Goal: Find specific page/section: Find specific page/section

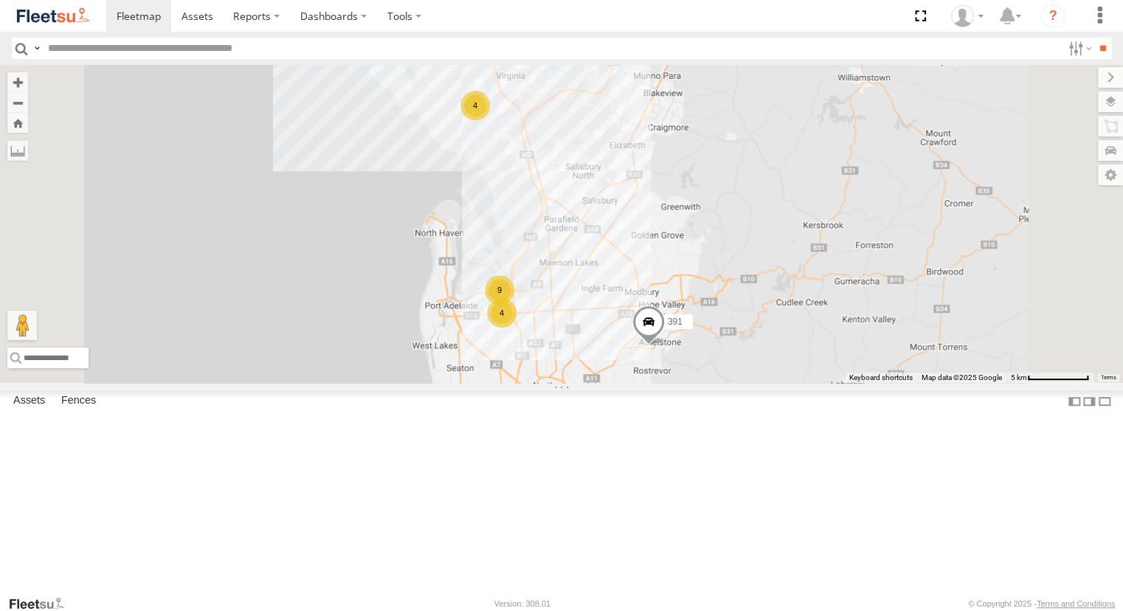
click at [0, 0] on div "391 Powerscaper" at bounding box center [0, 0] width 0 height 0
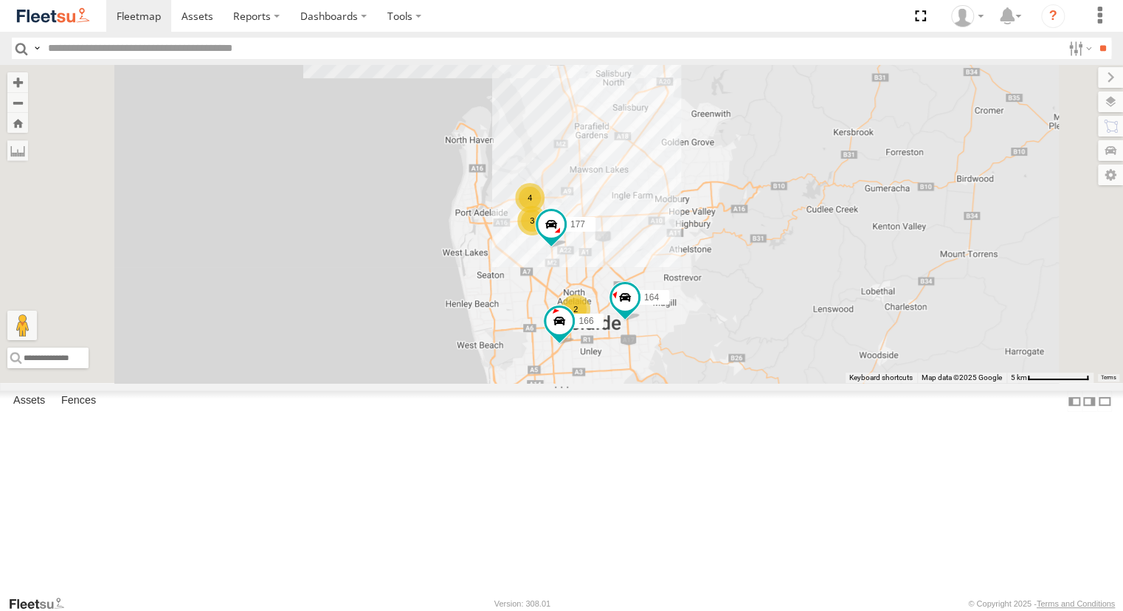
click at [0, 0] on div "391" at bounding box center [0, 0] width 0 height 0
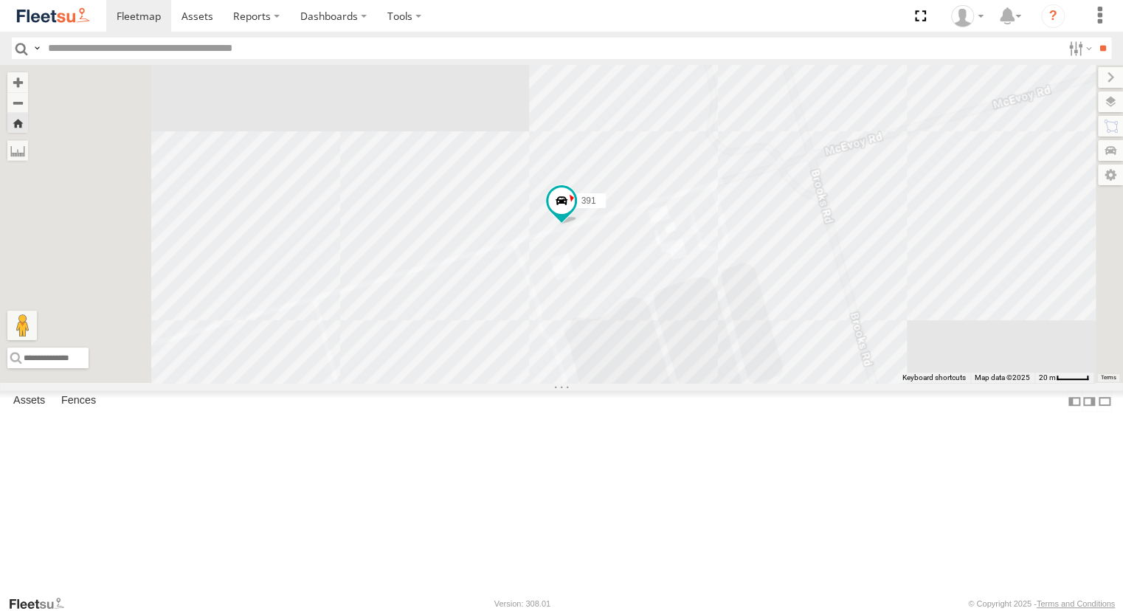
click at [0, 0] on div "153" at bounding box center [0, 0] width 0 height 0
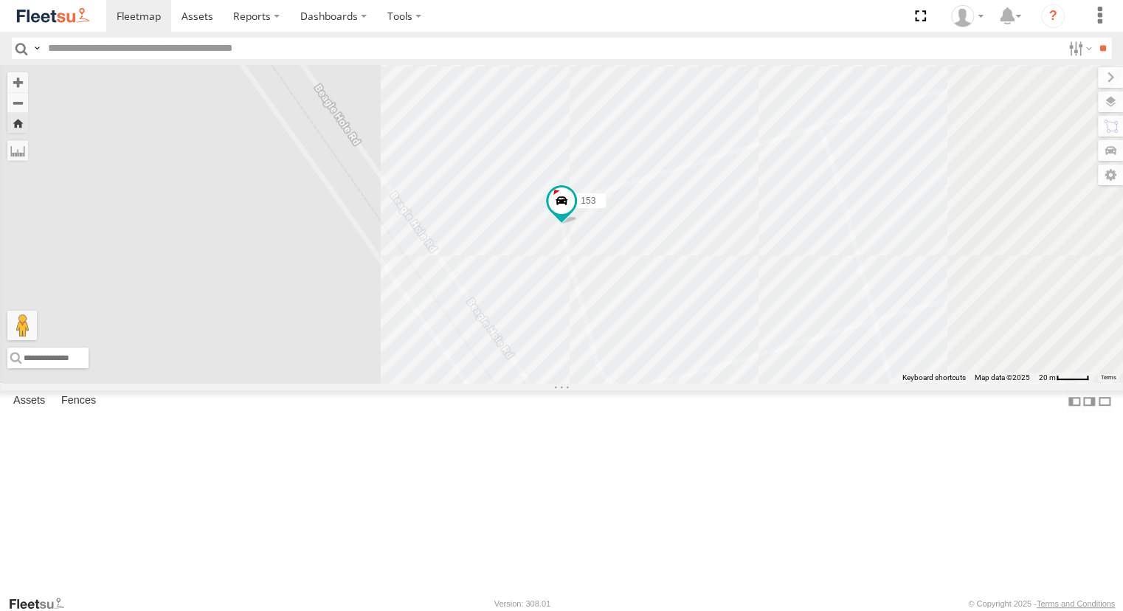
click at [0, 0] on div "391" at bounding box center [0, 0] width 0 height 0
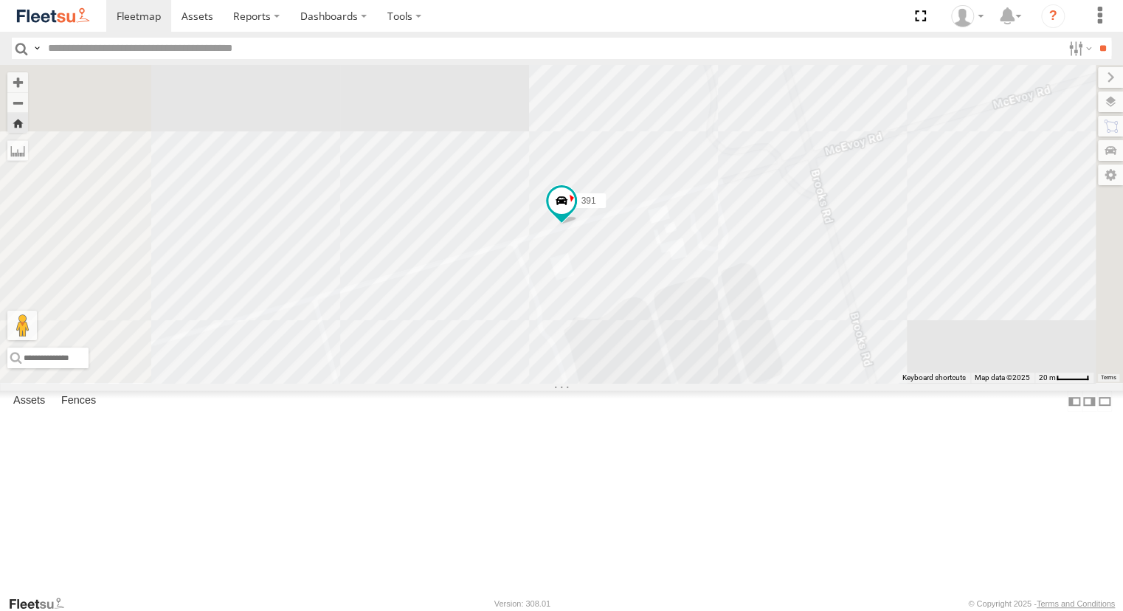
click at [0, 0] on div "391" at bounding box center [0, 0] width 0 height 0
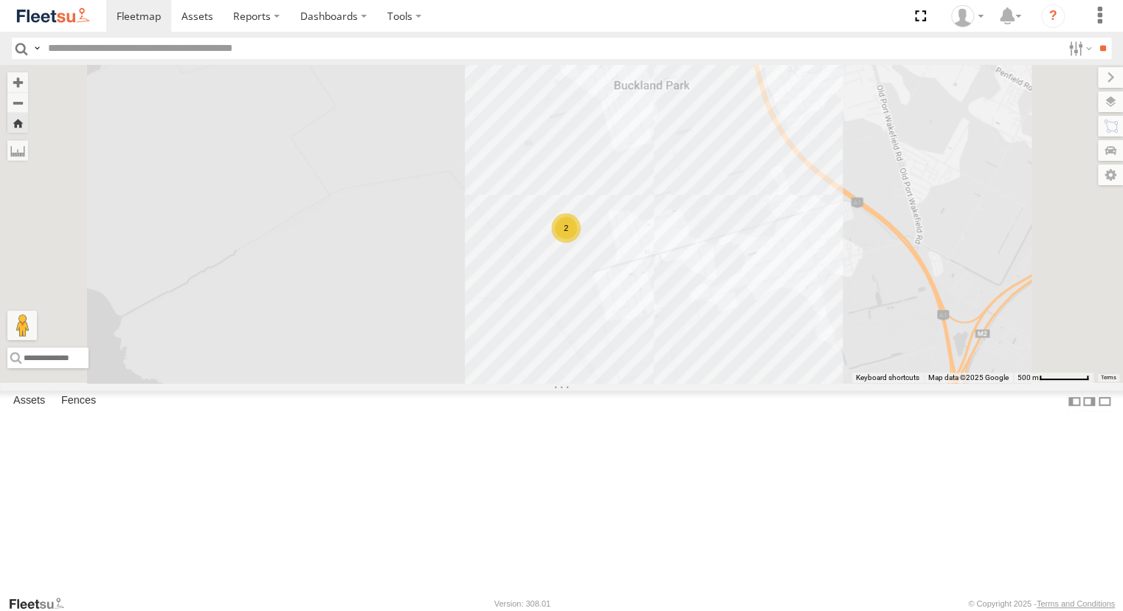
click at [0, 0] on div "Powerscaper" at bounding box center [0, 0] width 0 height 0
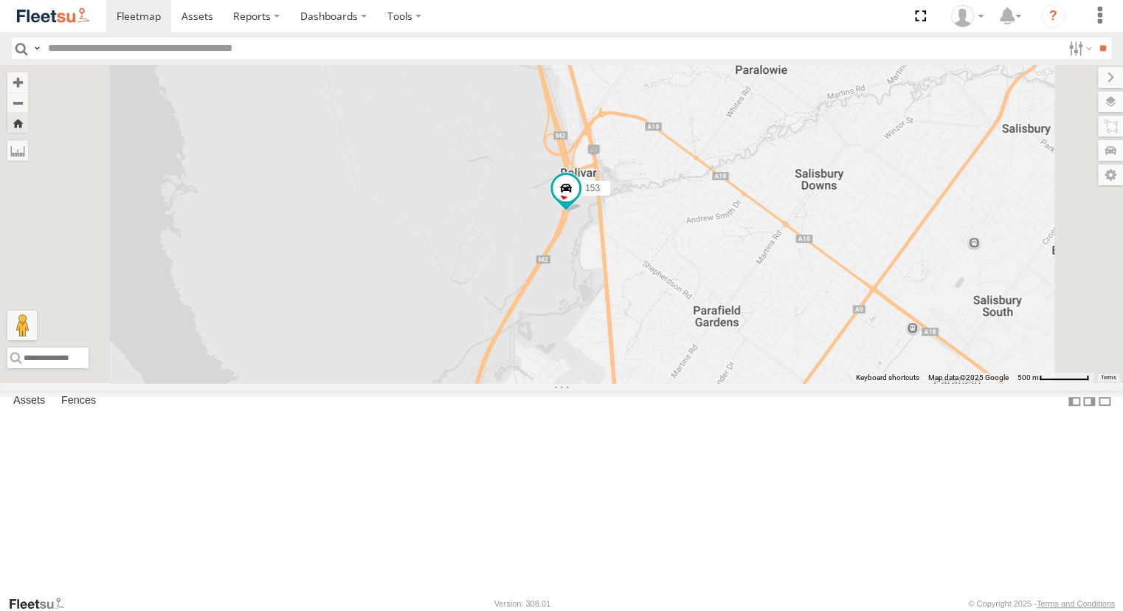
click at [0, 0] on div "Powerscaper" at bounding box center [0, 0] width 0 height 0
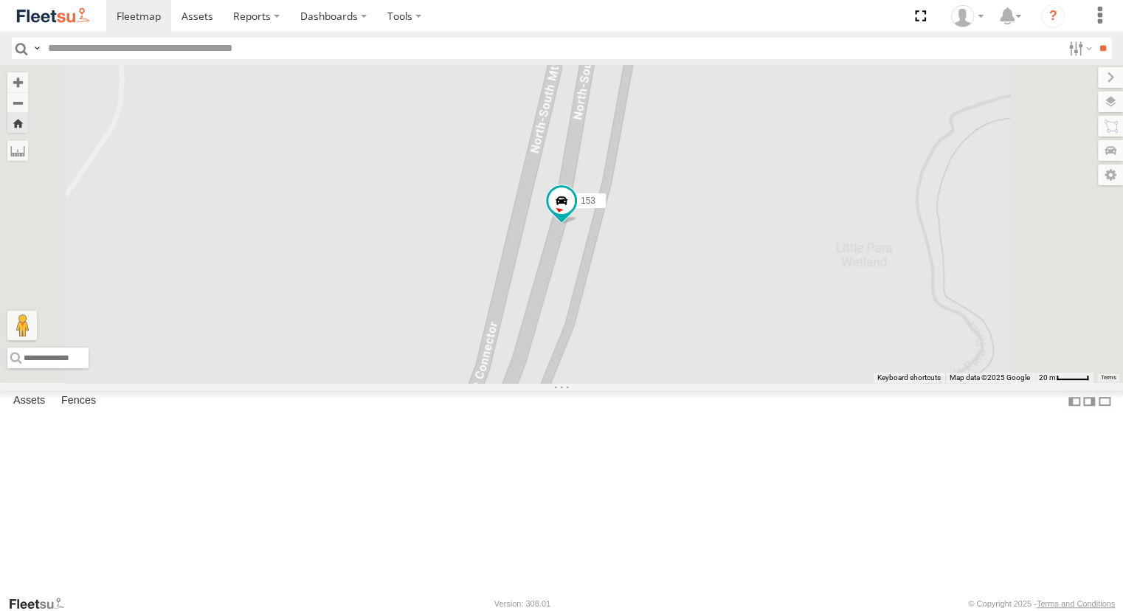
click at [0, 0] on div "391" at bounding box center [0, 0] width 0 height 0
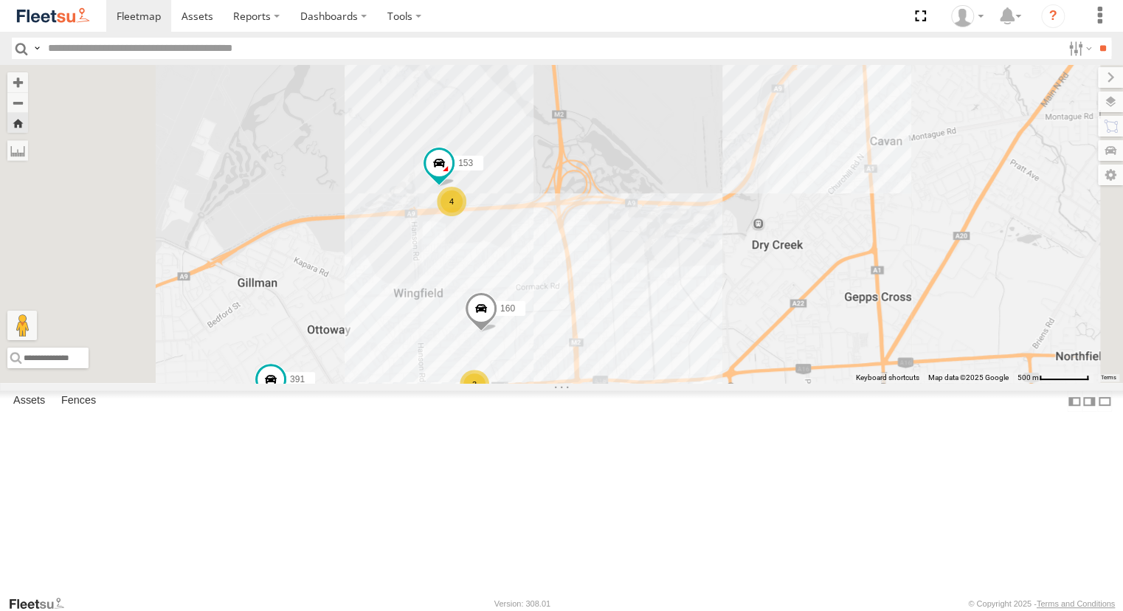
click at [0, 0] on div "391" at bounding box center [0, 0] width 0 height 0
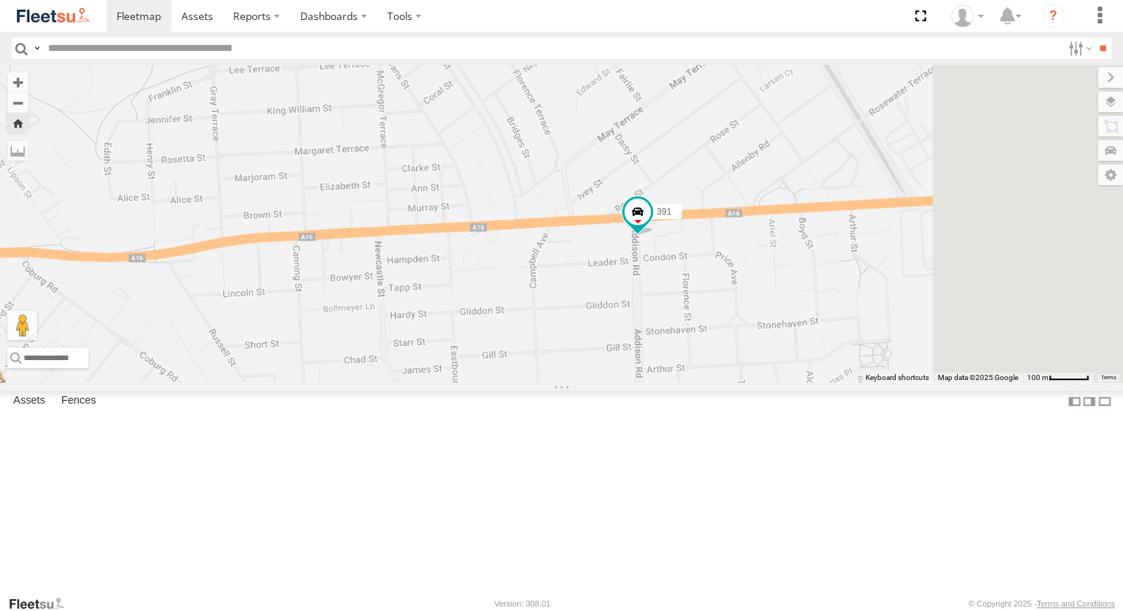
drag, startPoint x: 998, startPoint y: 528, endPoint x: 907, endPoint y: 410, distance: 148.9
click at [907, 383] on div "391" at bounding box center [561, 224] width 1123 height 318
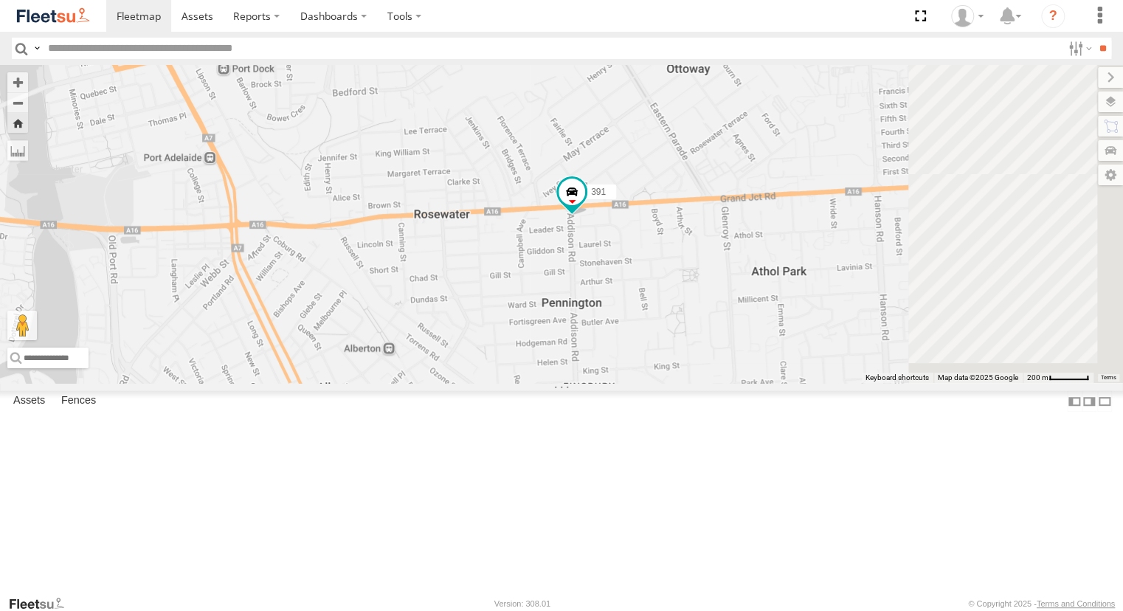
drag, startPoint x: 990, startPoint y: 512, endPoint x: 872, endPoint y: 437, distance: 139.4
click at [872, 383] on div "391" at bounding box center [561, 224] width 1123 height 318
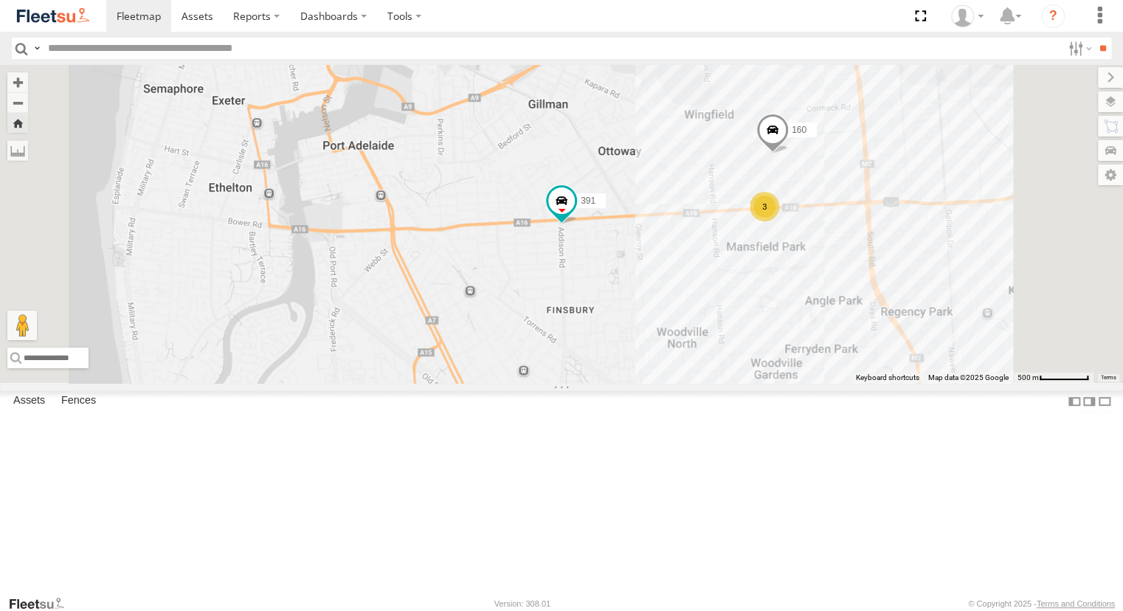
click at [0, 0] on div "Powerscaper" at bounding box center [0, 0] width 0 height 0
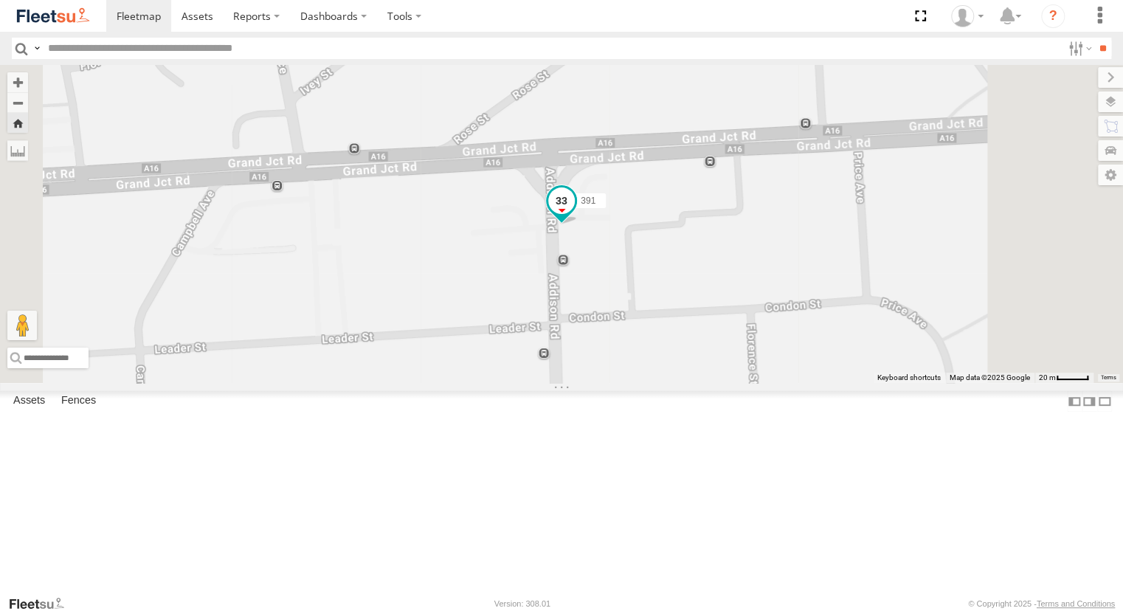
click at [575, 214] on span at bounding box center [561, 200] width 27 height 27
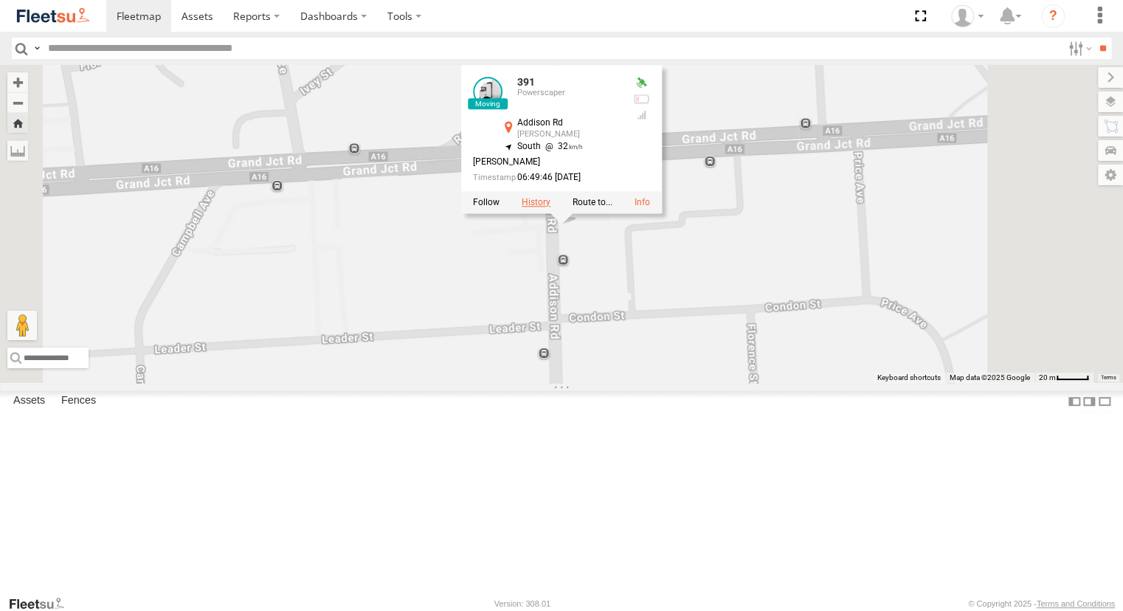
click at [550, 207] on label at bounding box center [536, 202] width 29 height 10
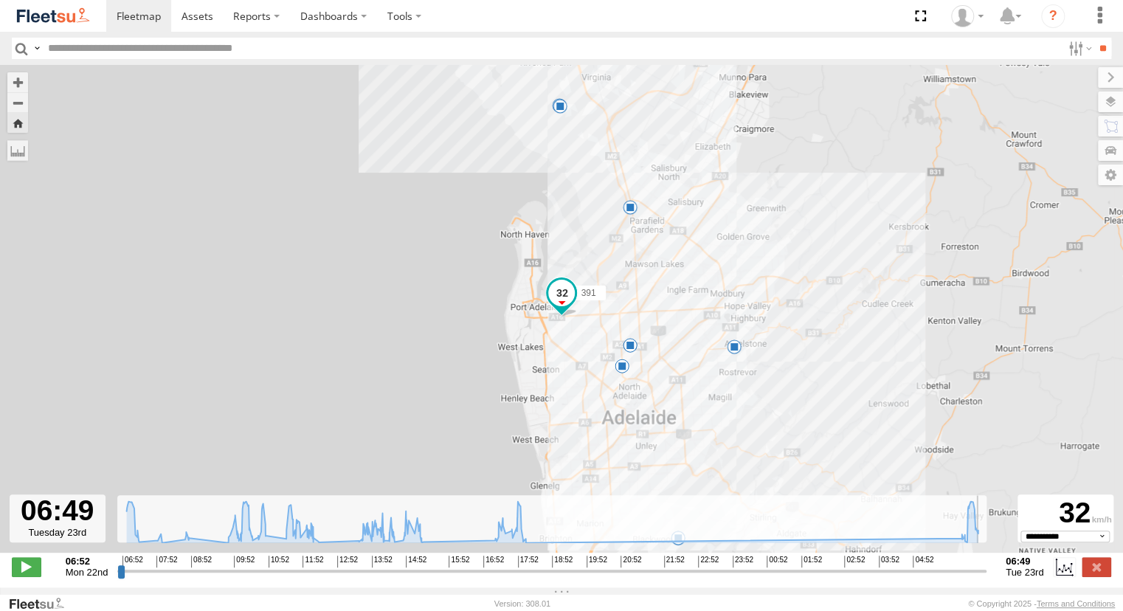
drag, startPoint x: 121, startPoint y: 581, endPoint x: 1009, endPoint y: 601, distance: 887.9
type input "**********"
click at [987, 578] on input "range" at bounding box center [551, 571] width 869 height 14
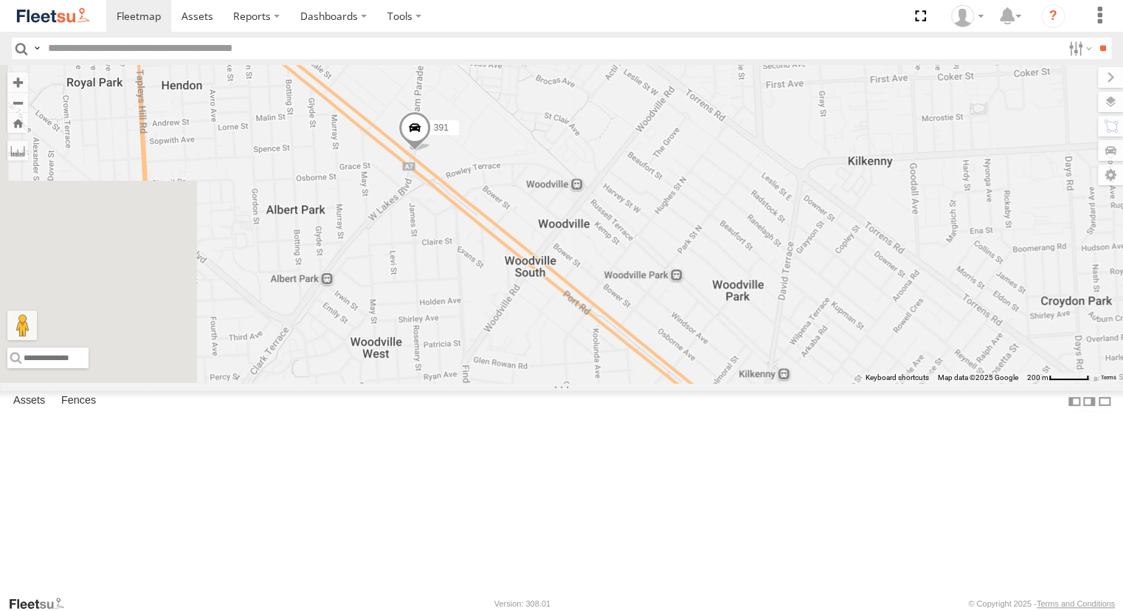
drag, startPoint x: 588, startPoint y: 112, endPoint x: 629, endPoint y: 257, distance: 150.2
click at [629, 257] on div "178 172 606 164 166 177 391 160 176 165" at bounding box center [561, 224] width 1123 height 318
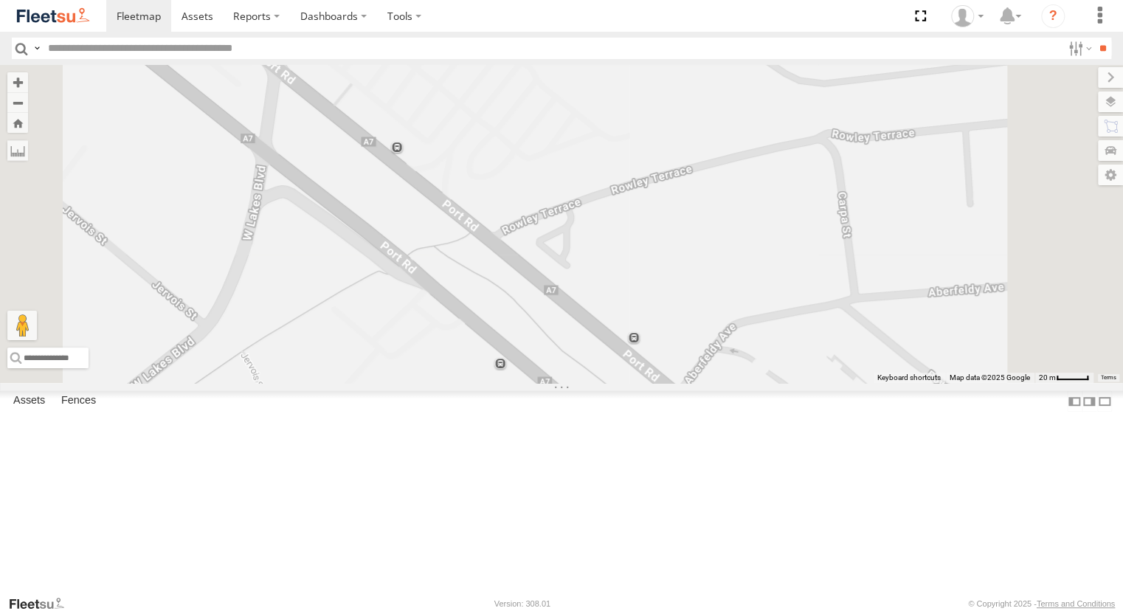
click at [0, 0] on div "153" at bounding box center [0, 0] width 0 height 0
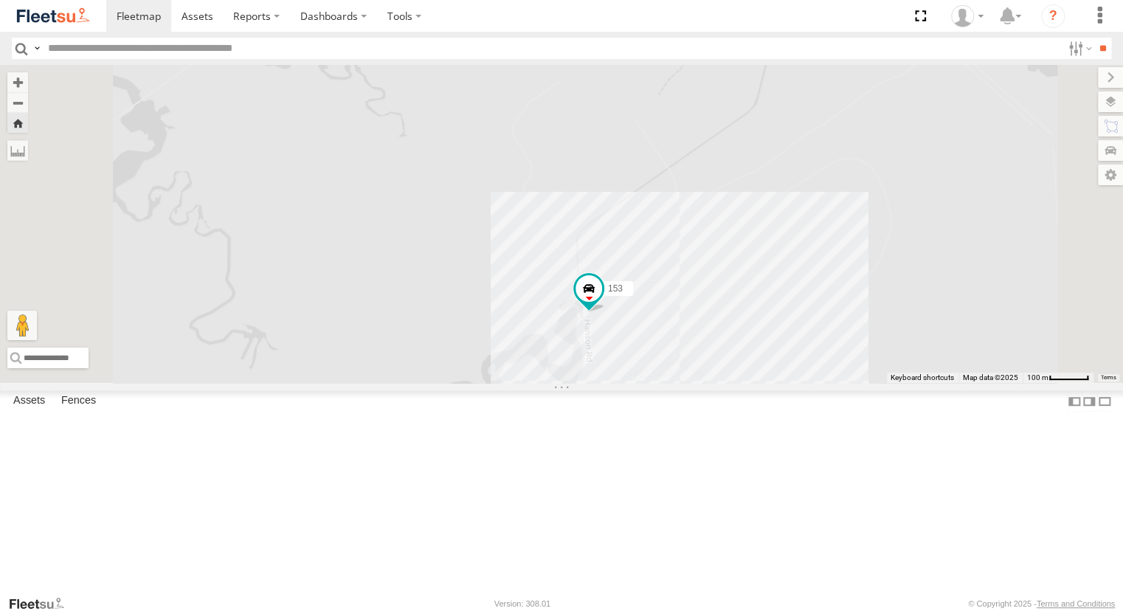
click at [0, 0] on div "391" at bounding box center [0, 0] width 0 height 0
